Goal: Information Seeking & Learning: Learn about a topic

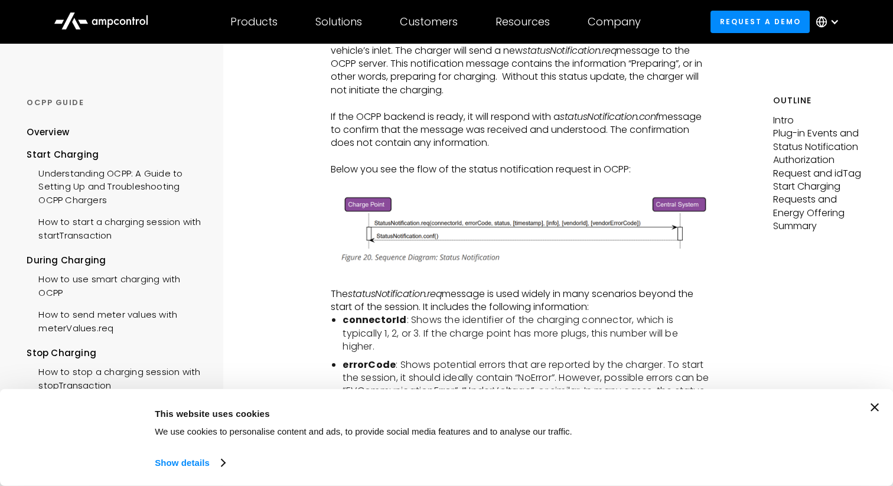
scroll to position [555, 0]
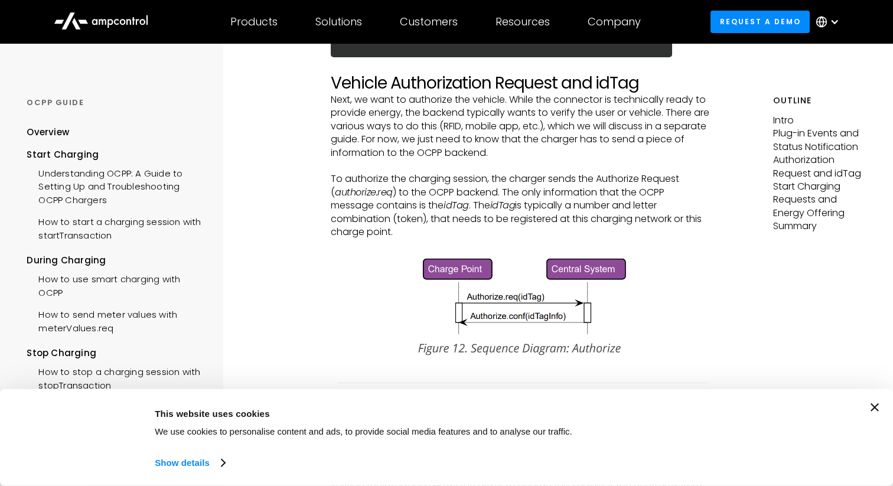
scroll to position [1463, 0]
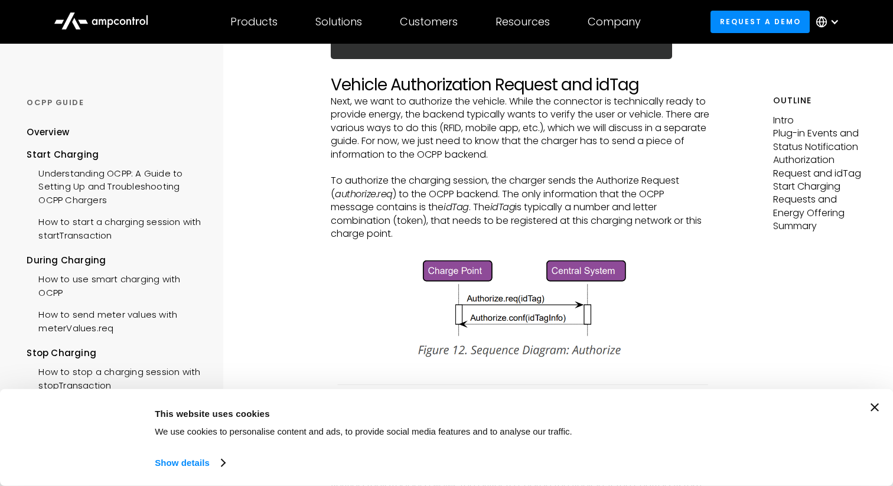
drag, startPoint x: 493, startPoint y: 178, endPoint x: 470, endPoint y: 232, distance: 57.9
click at [469, 232] on p "To authorize the charging session, the charger sends the Authorize Request ( au…" at bounding box center [520, 207] width 379 height 66
click at [470, 232] on p "To authorize the charging session, the charger sends the Authorize Request ( au…" at bounding box center [520, 207] width 379 height 66
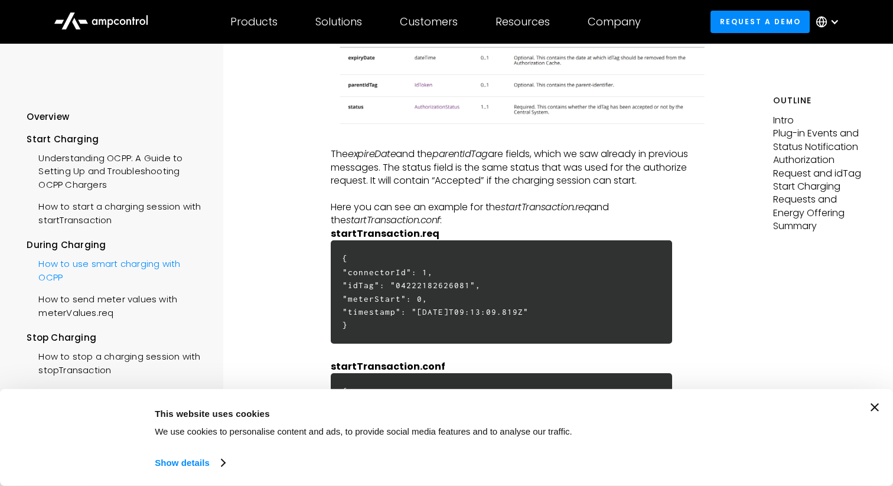
scroll to position [0, 0]
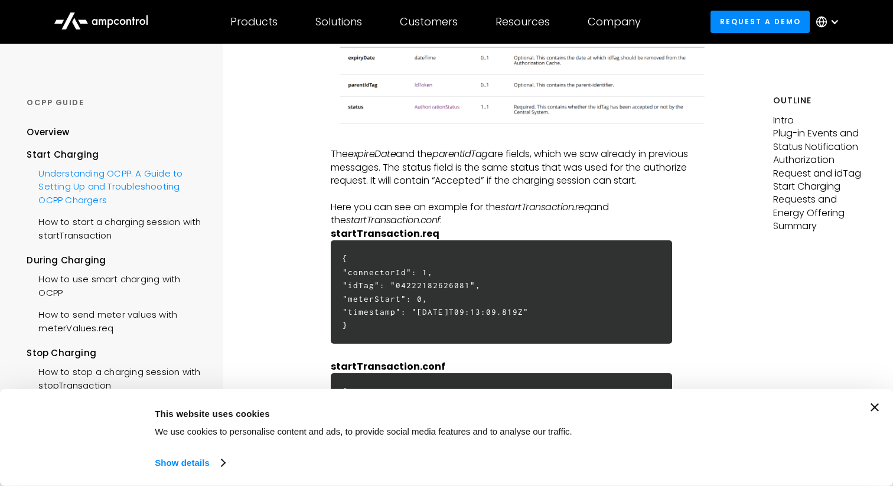
click at [105, 198] on div "Understanding OCPP: A Guide to Setting Up and Troubleshooting OCPP Chargers" at bounding box center [116, 185] width 178 height 48
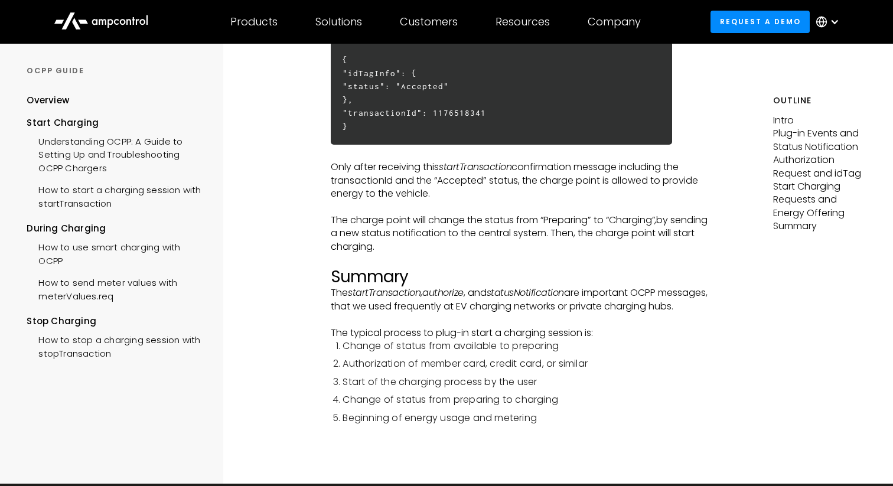
scroll to position [3130, 0]
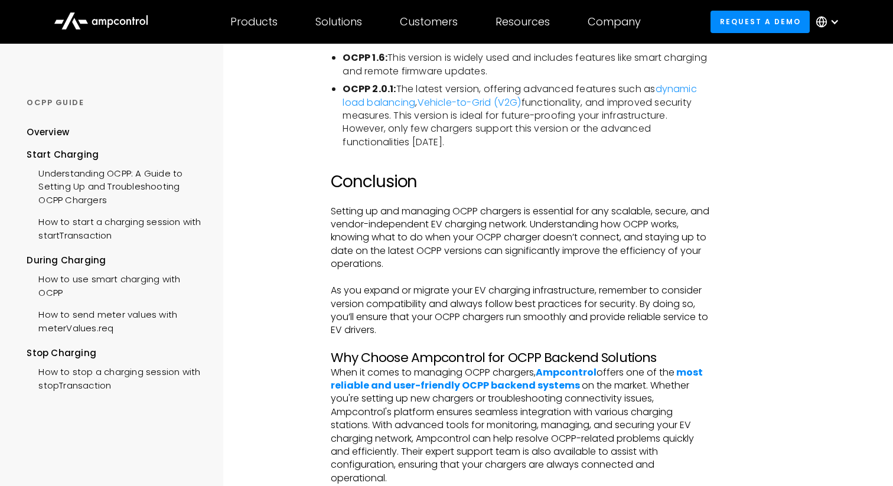
scroll to position [2550, 0]
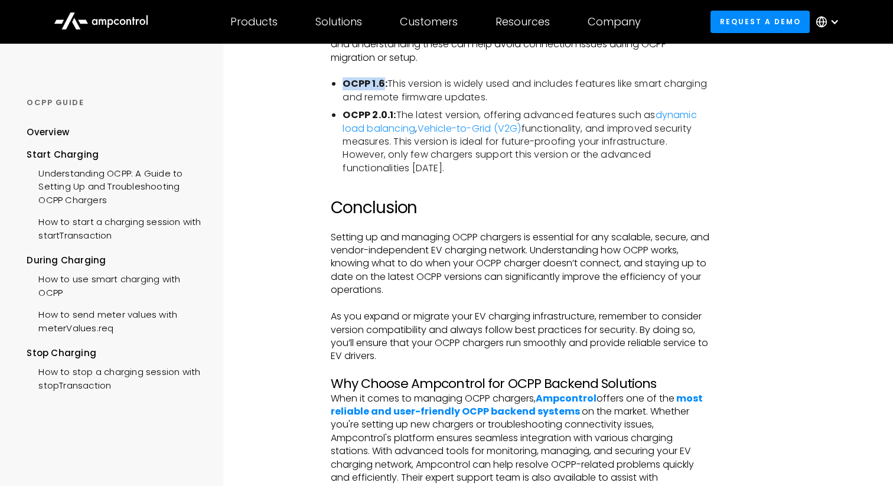
drag, startPoint x: 344, startPoint y: 96, endPoint x: 383, endPoint y: 96, distance: 39.0
click at [383, 90] on strong "OCPP 1.6:" at bounding box center [365, 84] width 45 height 14
copy strong "OCPP 1.6"
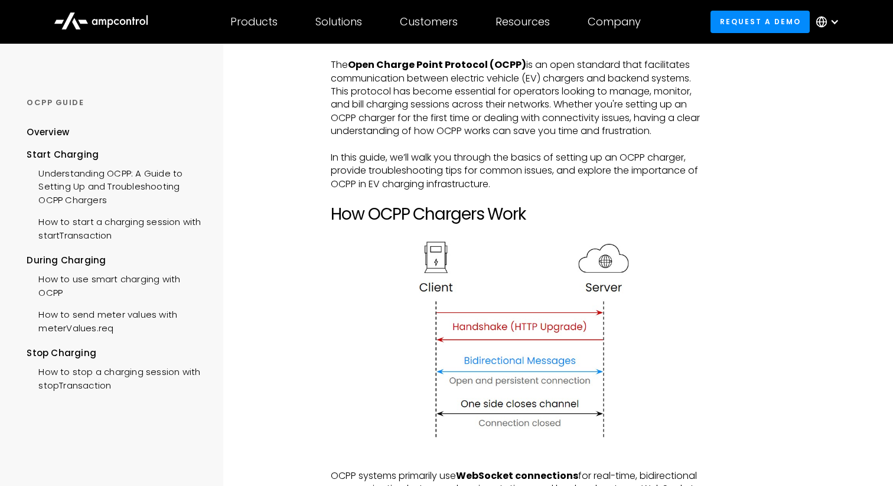
scroll to position [195, 0]
